Goal: Information Seeking & Learning: Learn about a topic

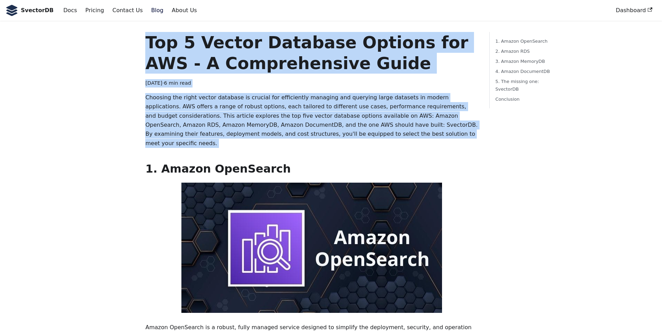
drag, startPoint x: 139, startPoint y: 44, endPoint x: 434, endPoint y: 143, distance: 310.6
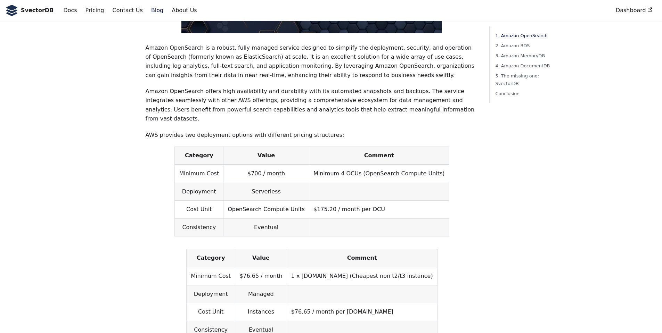
scroll to position [295, 0]
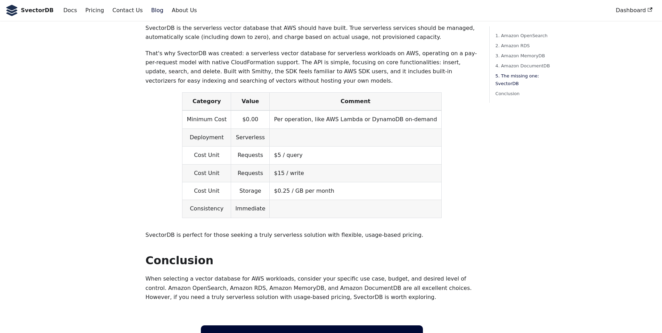
scroll to position [1880, 0]
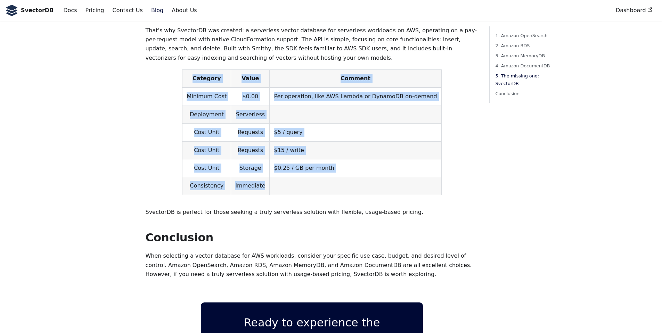
drag, startPoint x: 204, startPoint y: 56, endPoint x: 441, endPoint y: 176, distance: 266.2
click at [441, 176] on p "Category Value Comment Minimum Cost $0.00 Per operation, like AWS Lambda or Dyn…" at bounding box center [311, 135] width 333 height 131
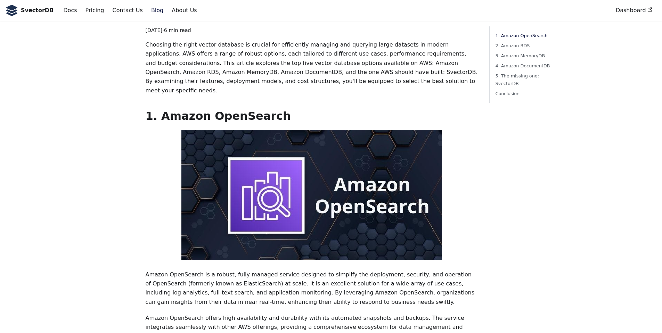
scroll to position [0, 0]
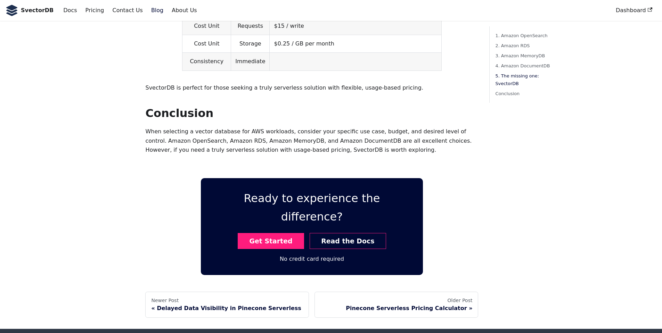
scroll to position [2047, 0]
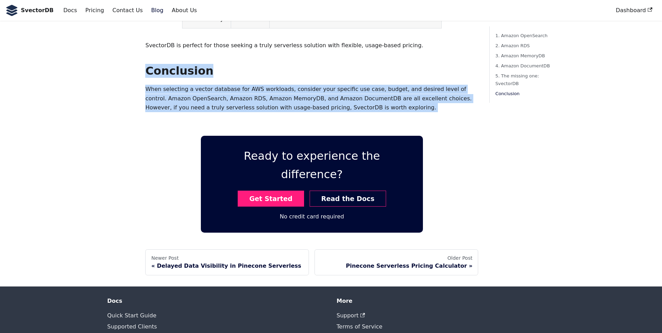
drag, startPoint x: 150, startPoint y: 54, endPoint x: 344, endPoint y: 103, distance: 201.0
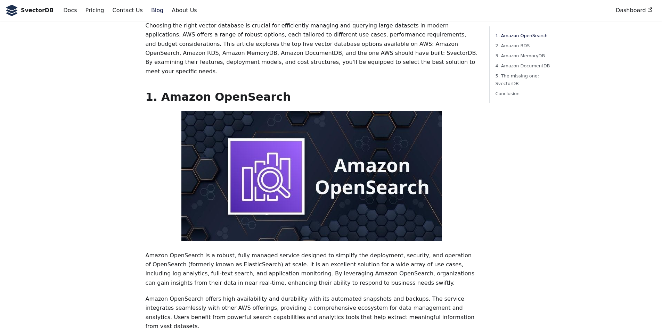
scroll to position [0, 0]
